Goal: Navigation & Orientation: Find specific page/section

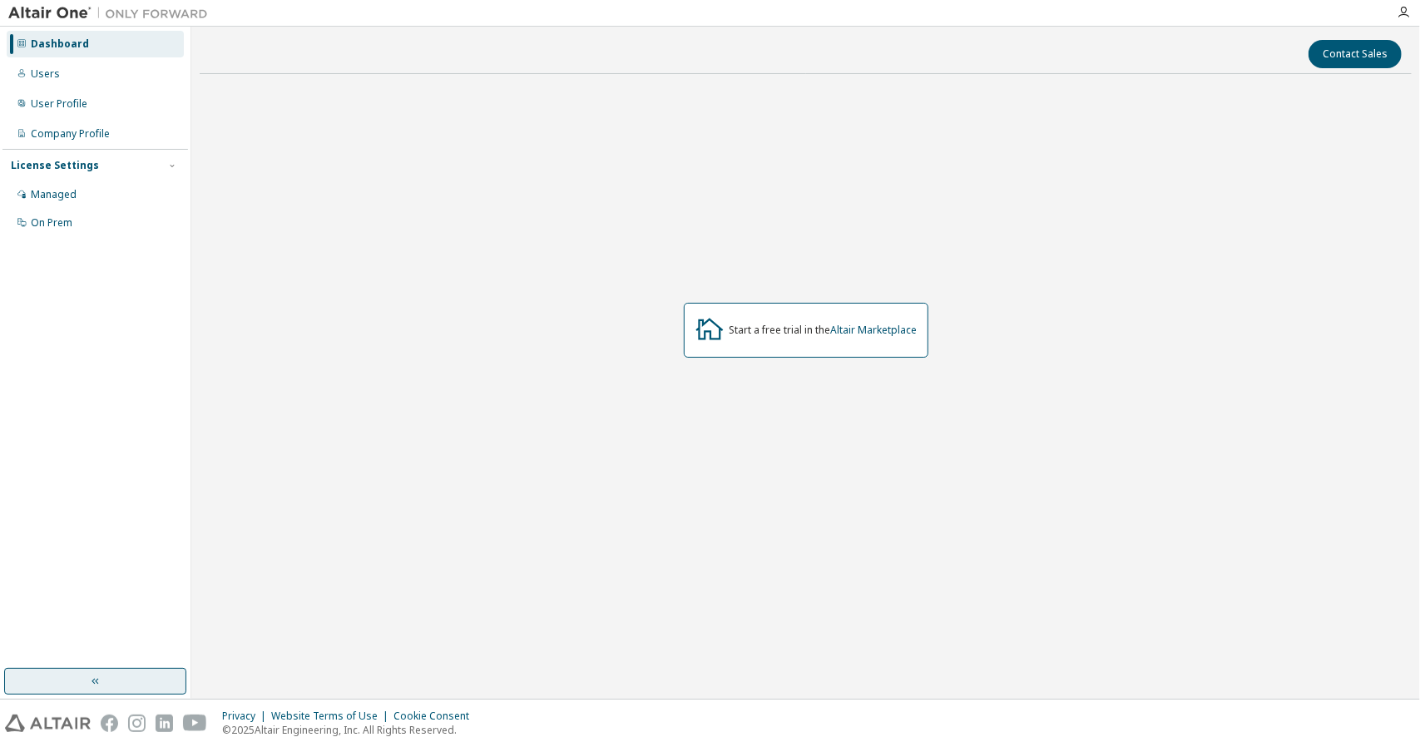
click at [106, 686] on button "button" at bounding box center [95, 681] width 182 height 27
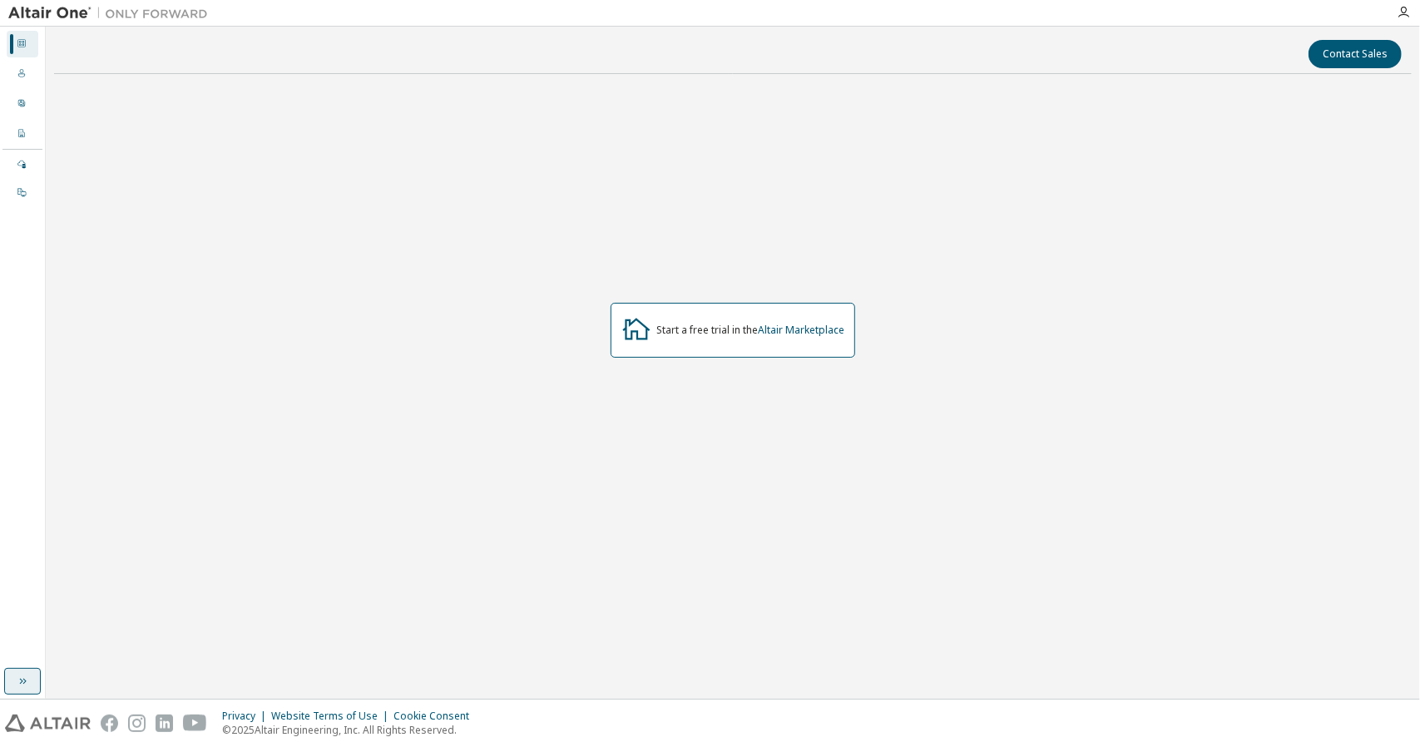
click at [26, 679] on icon "button" at bounding box center [22, 681] width 13 height 13
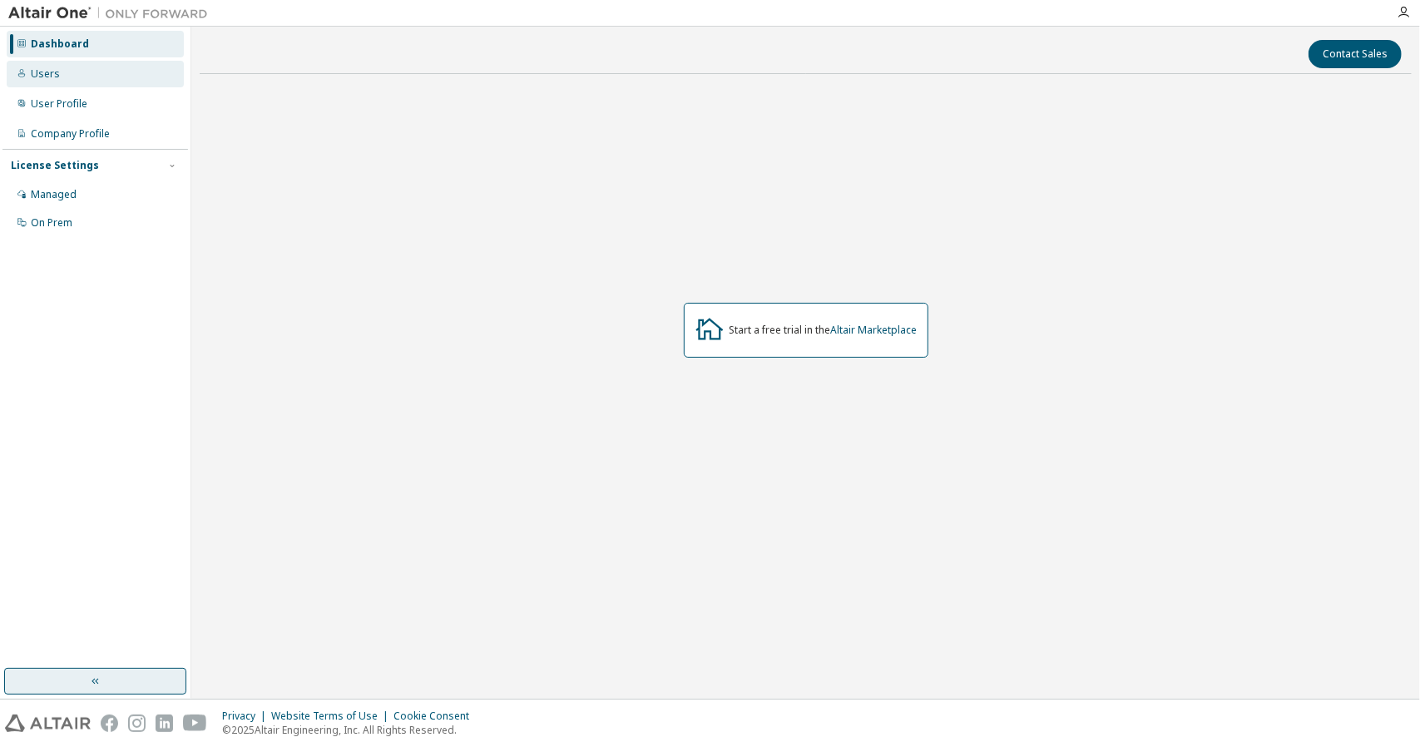
click at [60, 83] on div "Users" at bounding box center [95, 74] width 177 height 27
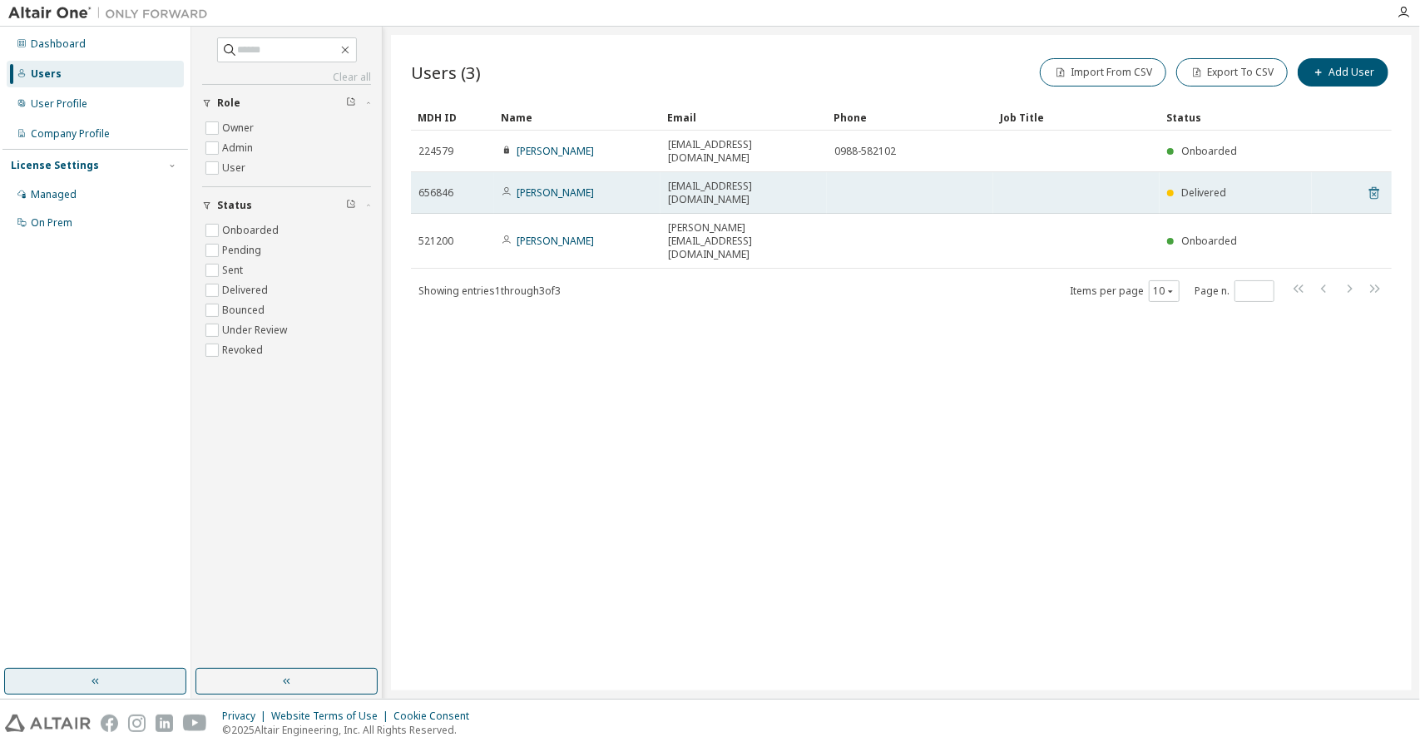
click at [1377, 183] on icon at bounding box center [1374, 193] width 15 height 20
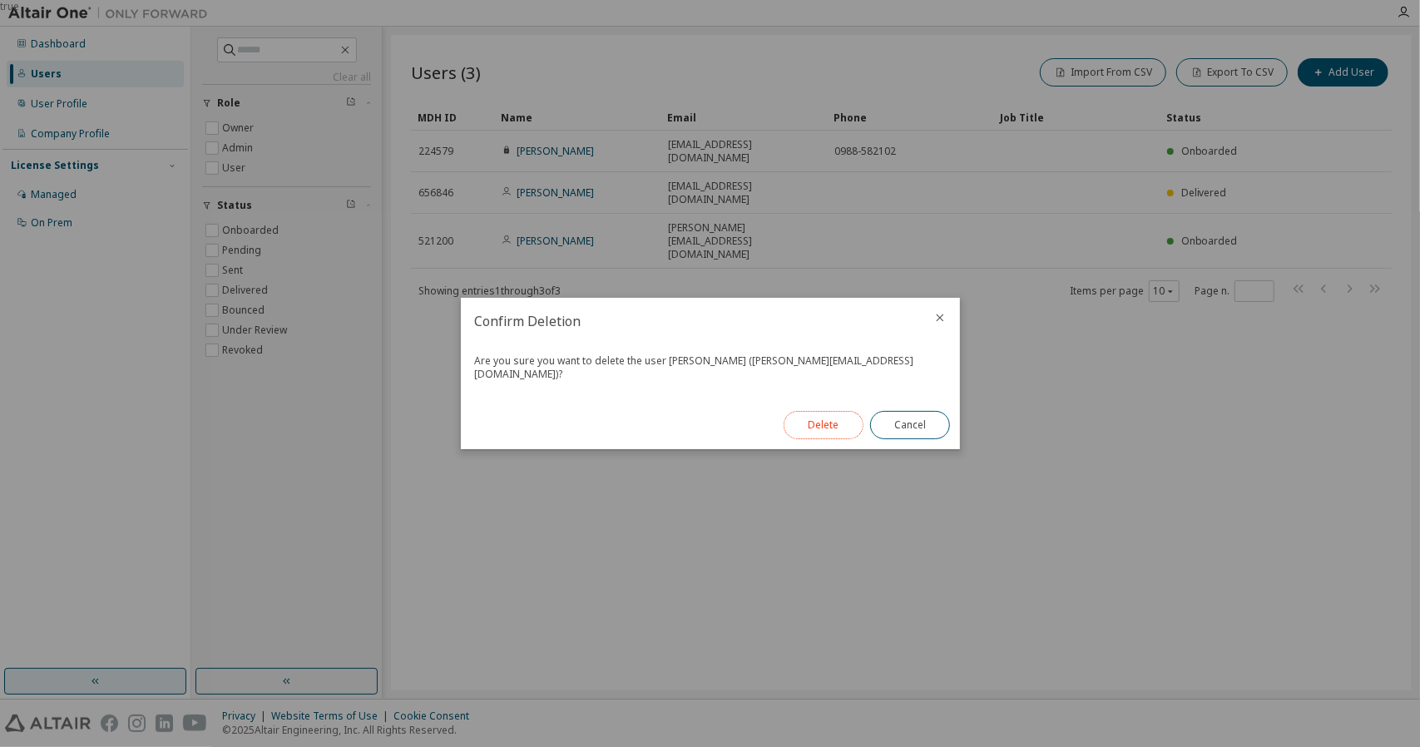
click at [837, 421] on button "Delete" at bounding box center [824, 425] width 80 height 28
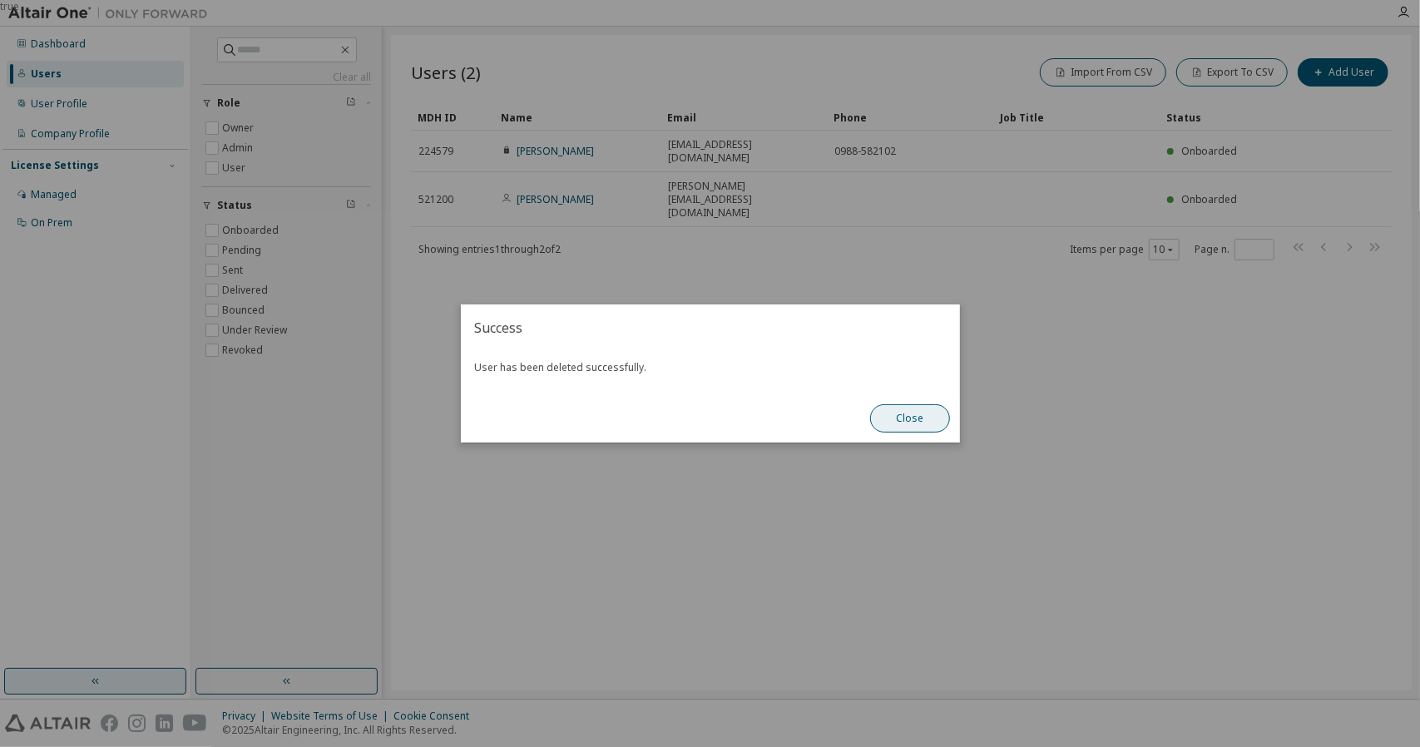
click at [904, 423] on button "Close" at bounding box center [910, 418] width 80 height 28
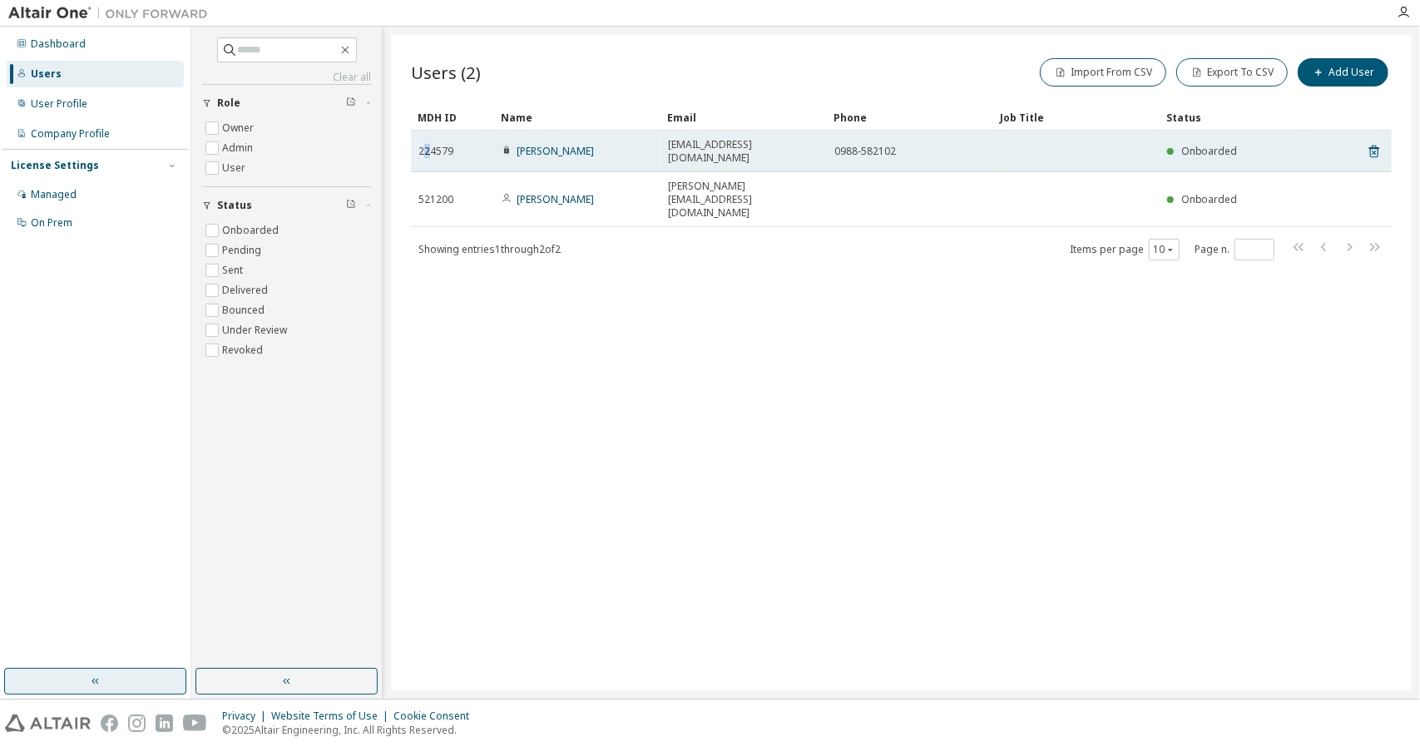
click at [427, 148] on span "224579" at bounding box center [435, 151] width 35 height 13
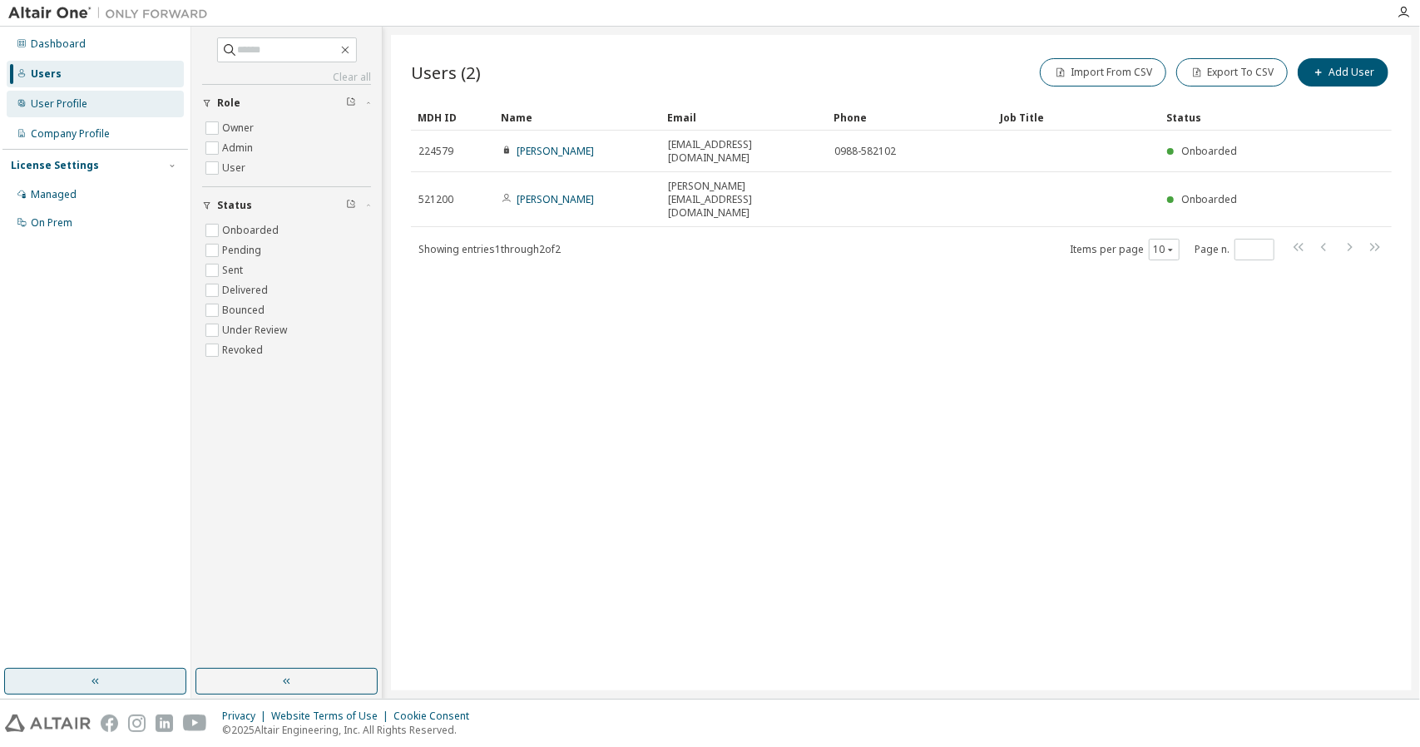
click at [57, 108] on div "User Profile" at bounding box center [59, 103] width 57 height 13
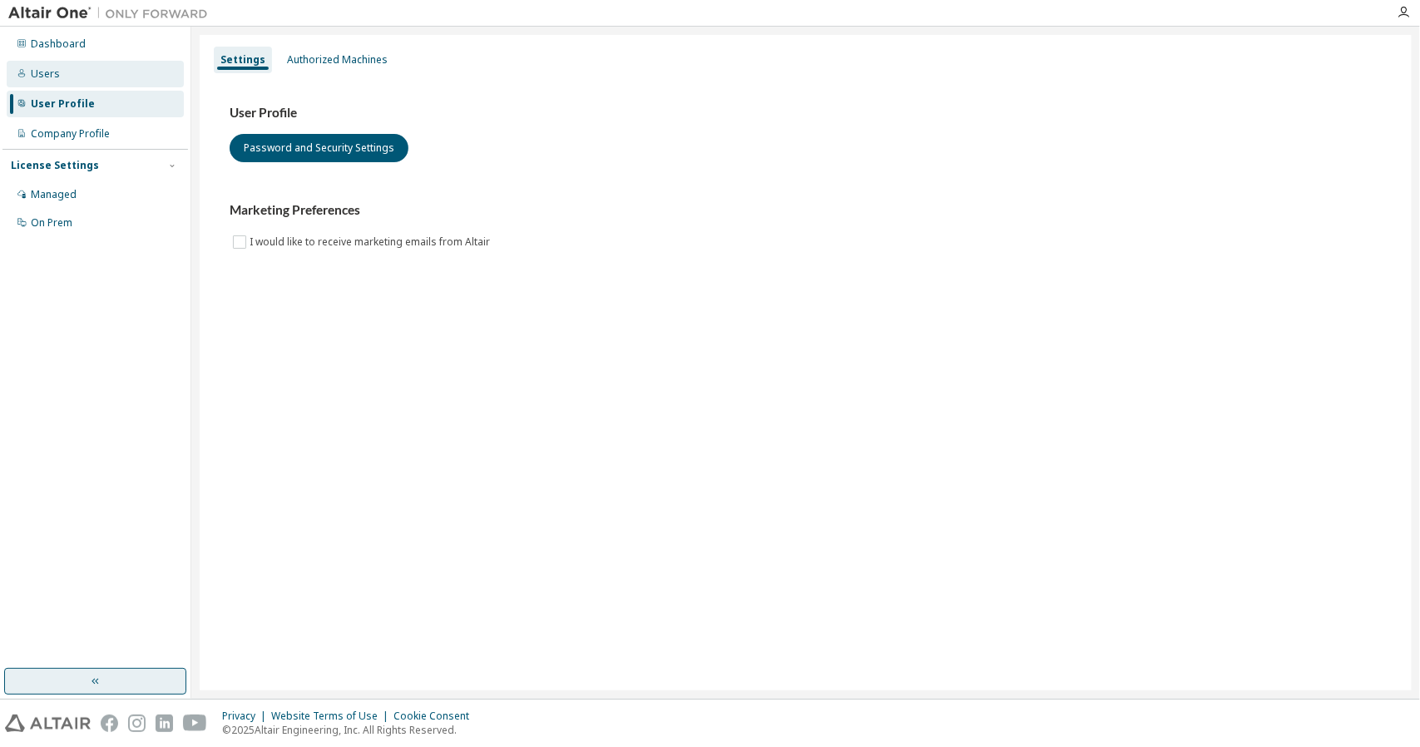
click at [41, 74] on div "Users" at bounding box center [45, 73] width 29 height 13
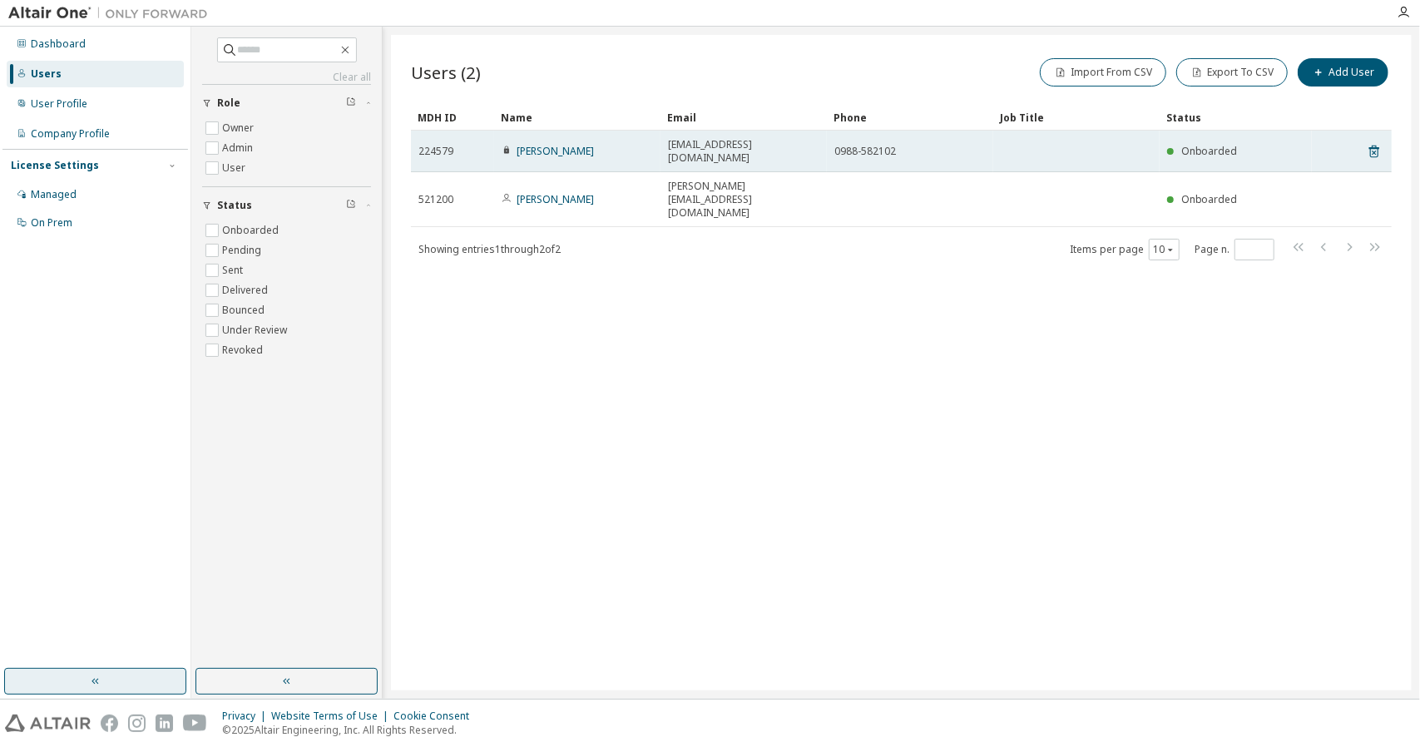
click at [431, 145] on span "224579" at bounding box center [435, 151] width 35 height 13
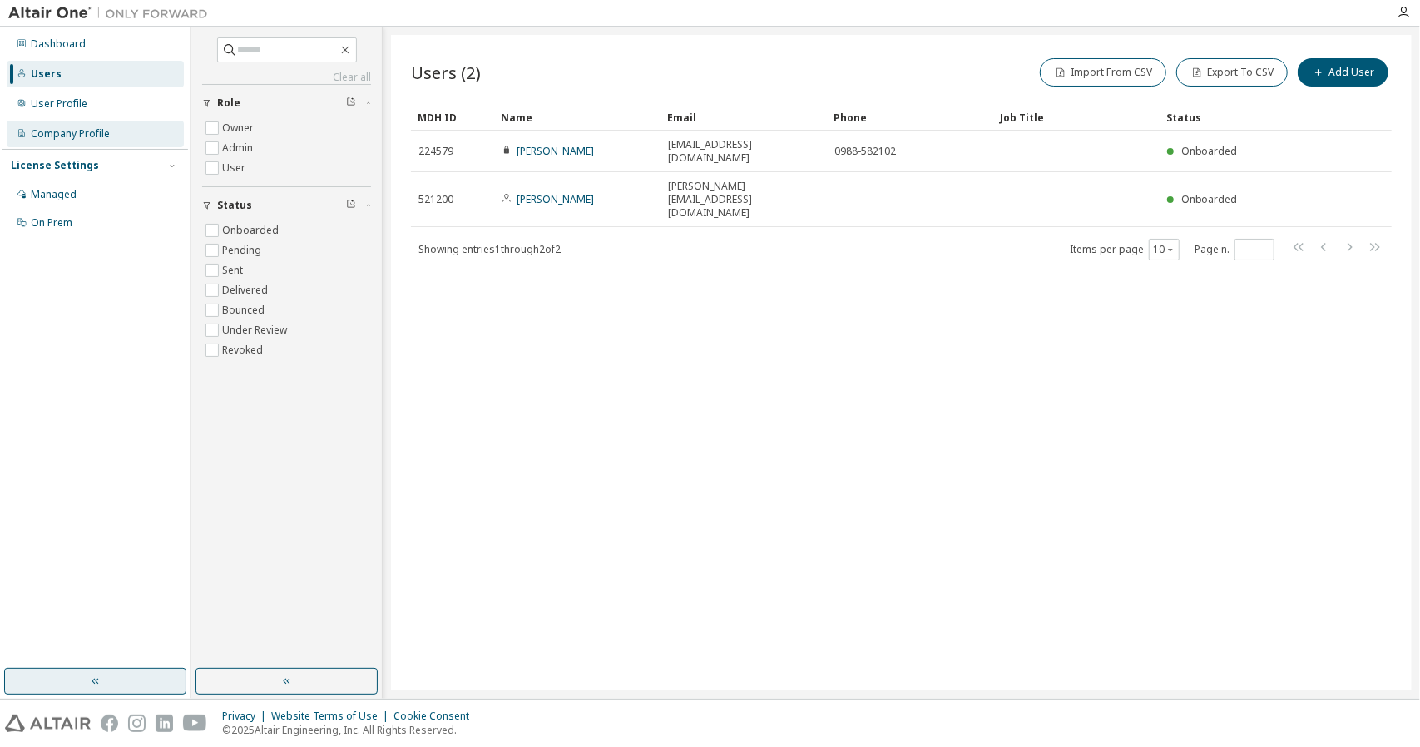
click at [67, 134] on div "Company Profile" at bounding box center [70, 133] width 79 height 13
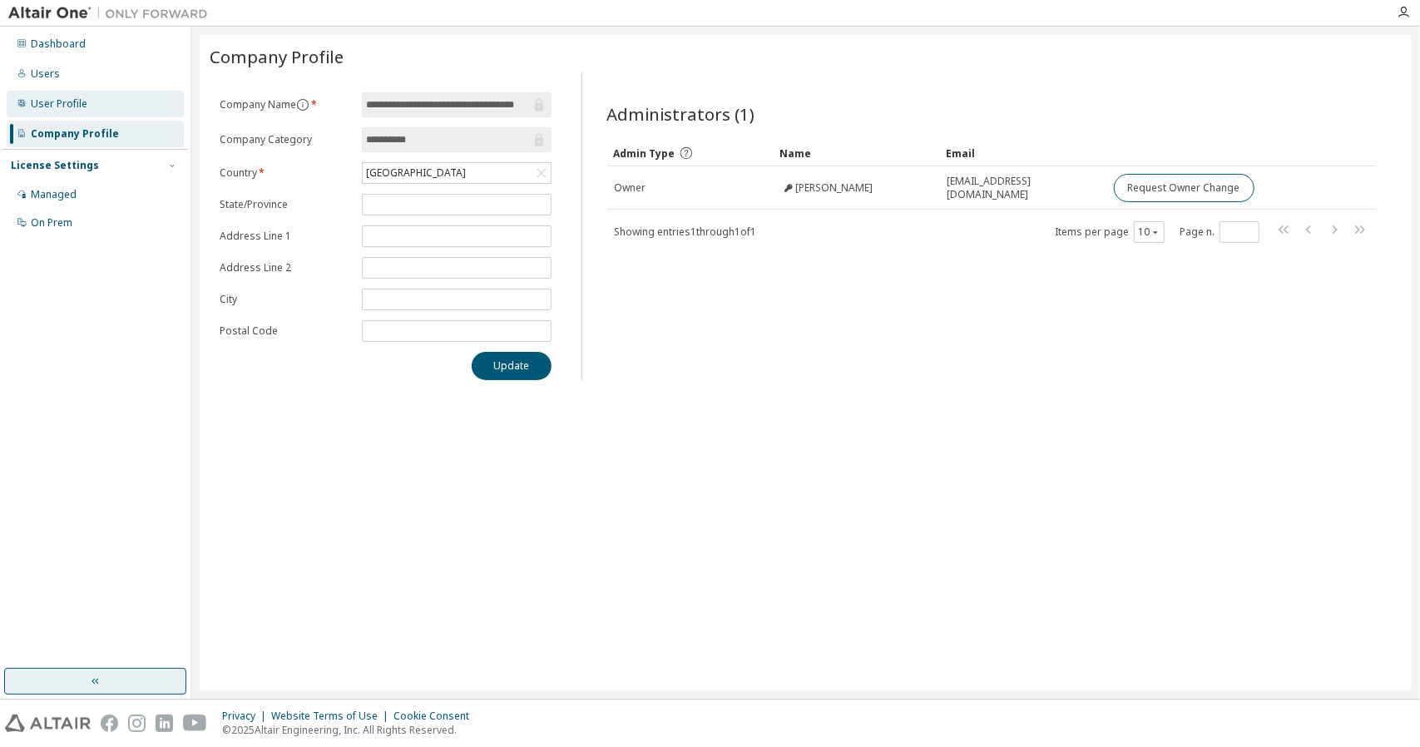
click at [78, 112] on div "User Profile" at bounding box center [95, 104] width 177 height 27
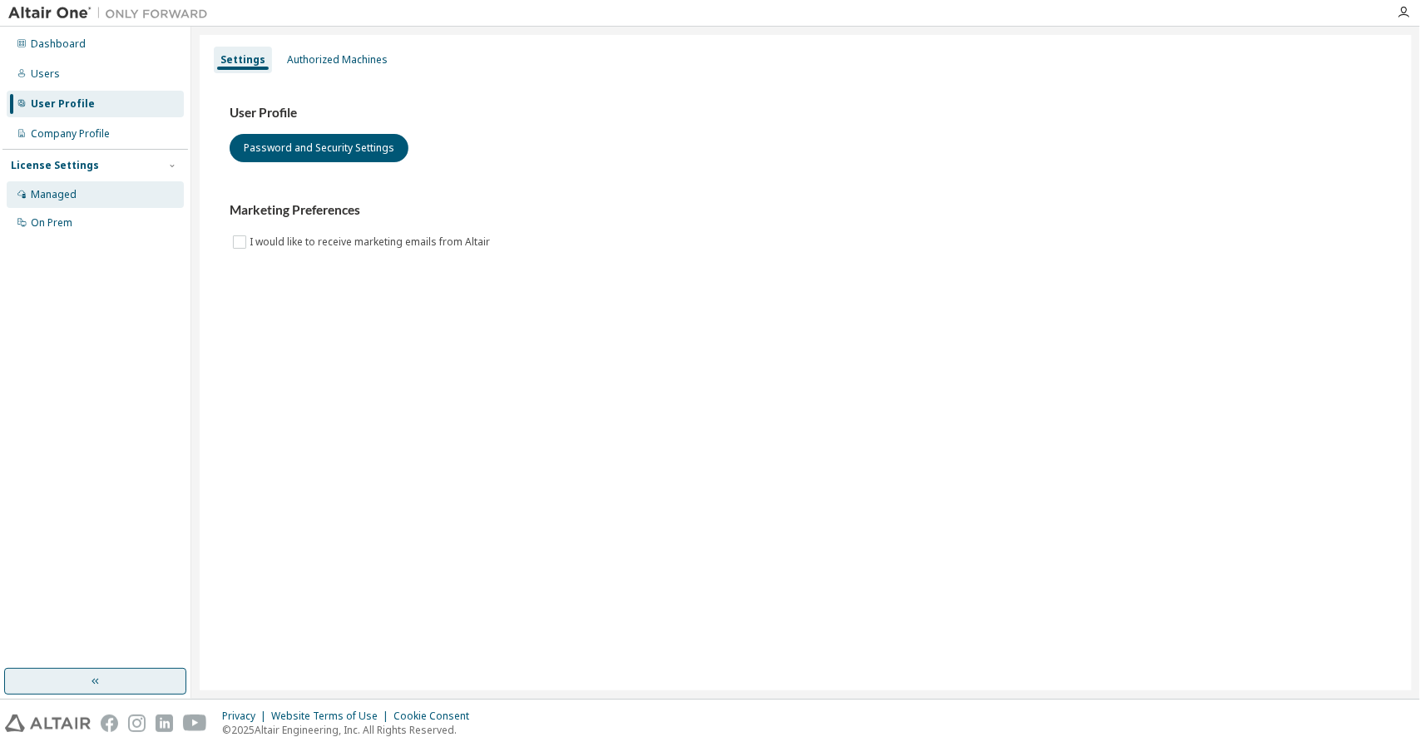
click at [77, 193] on div "Managed" at bounding box center [95, 194] width 177 height 27
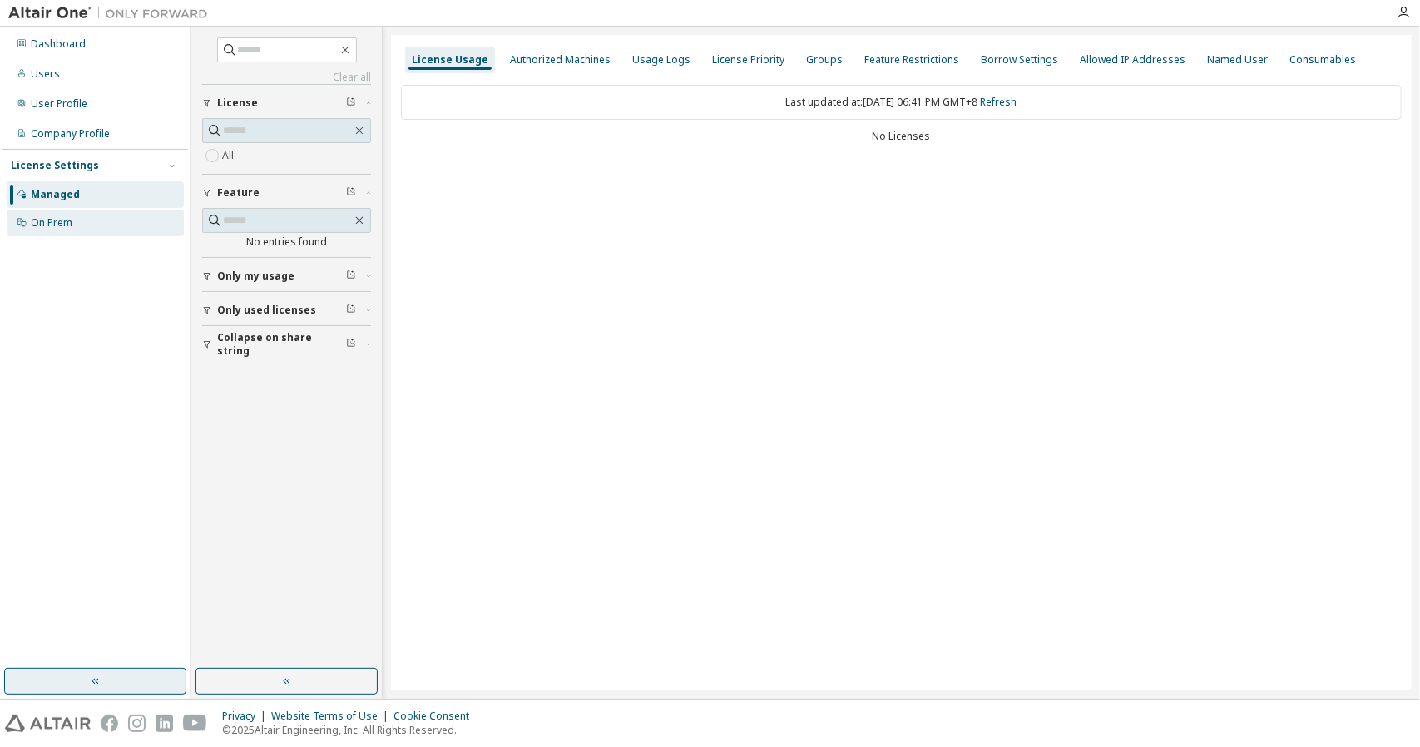
click at [65, 229] on div "On Prem" at bounding box center [52, 222] width 42 height 13
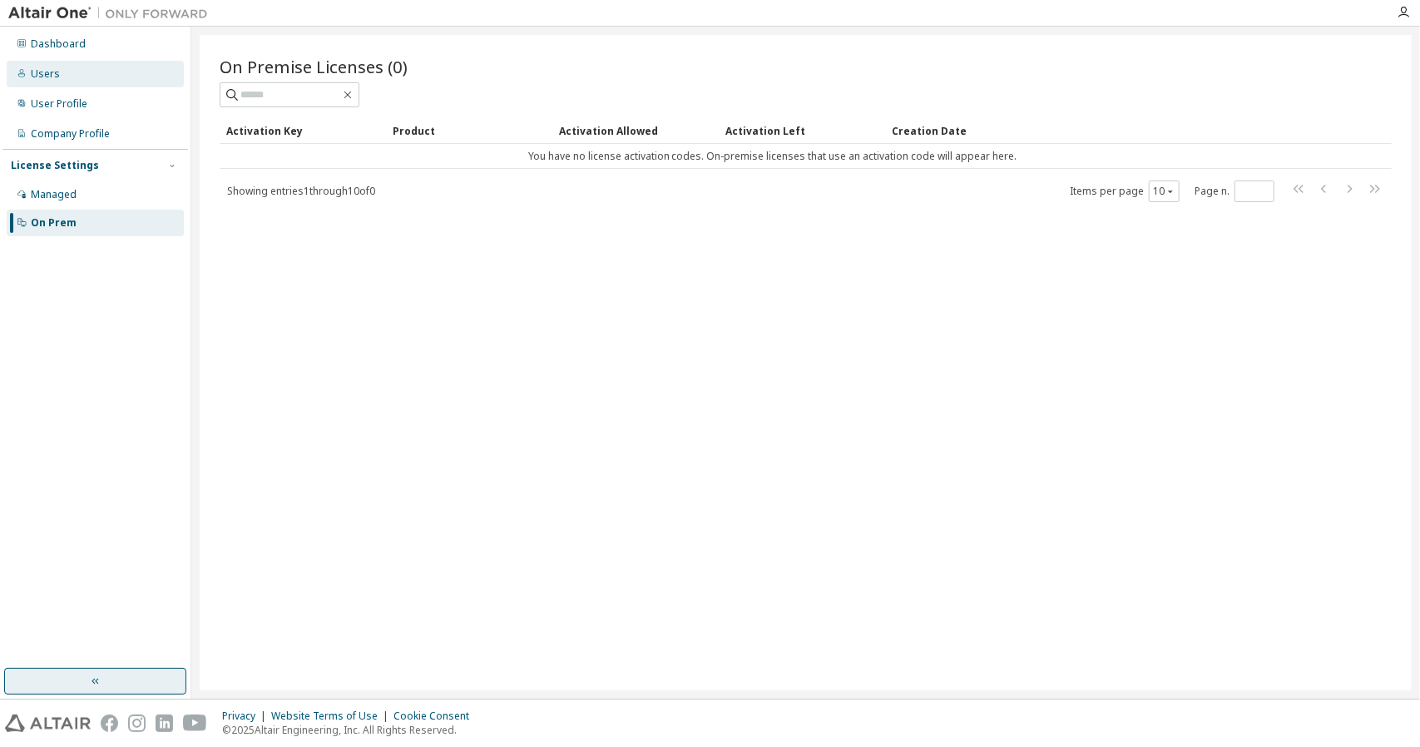
click at [57, 72] on div "Users" at bounding box center [95, 74] width 177 height 27
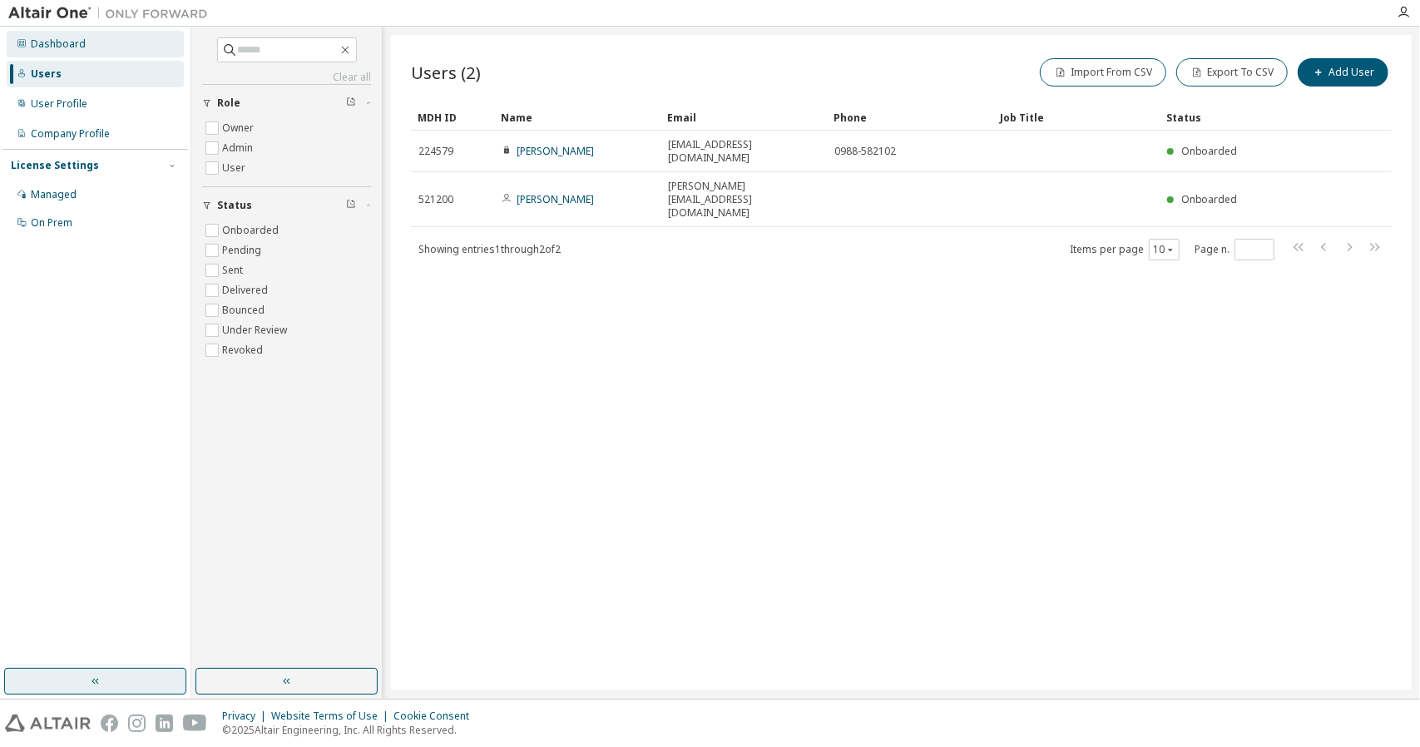
click at [70, 46] on div "Dashboard" at bounding box center [58, 43] width 55 height 13
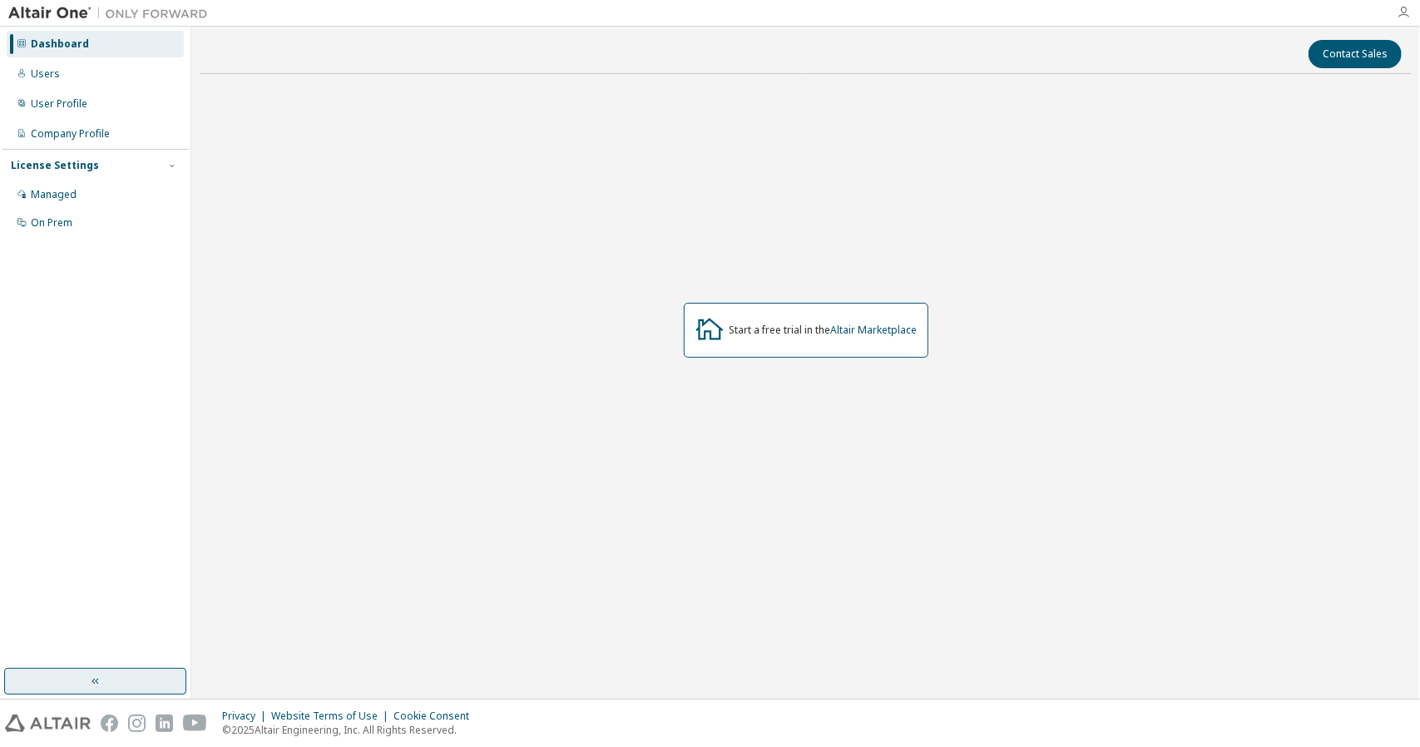
click at [1407, 14] on icon "button" at bounding box center [1403, 12] width 13 height 13
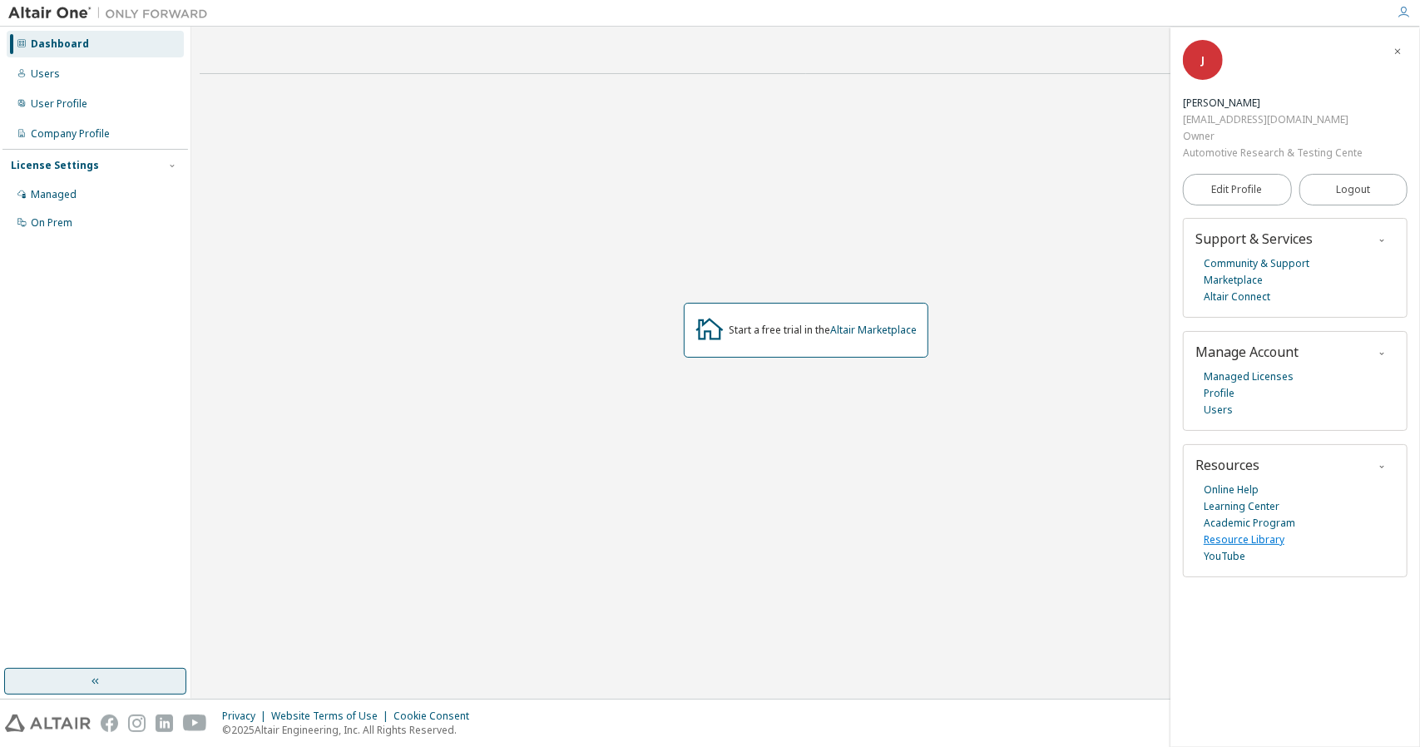
click at [1243, 544] on link "Resource Library" at bounding box center [1244, 540] width 81 height 17
